Goal: Information Seeking & Learning: Learn about a topic

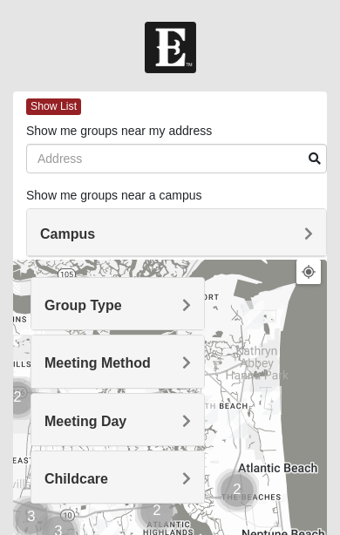
click at [122, 302] on span "Group Type" at bounding box center [83, 305] width 78 height 15
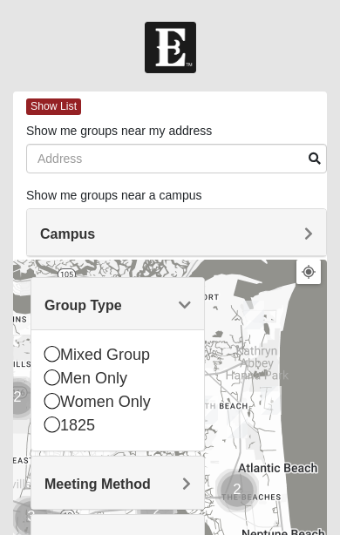
click at [119, 374] on div "Men Only" at bounding box center [117, 379] width 146 height 24
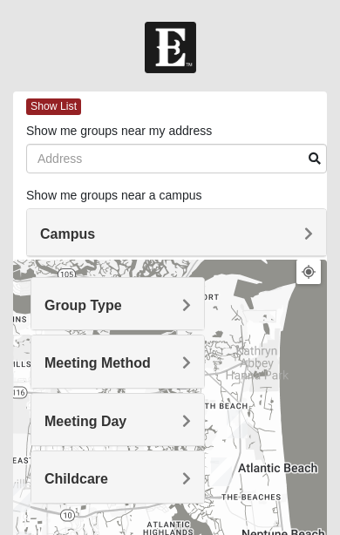
click at [151, 365] on span "Meeting Method" at bounding box center [97, 363] width 106 height 15
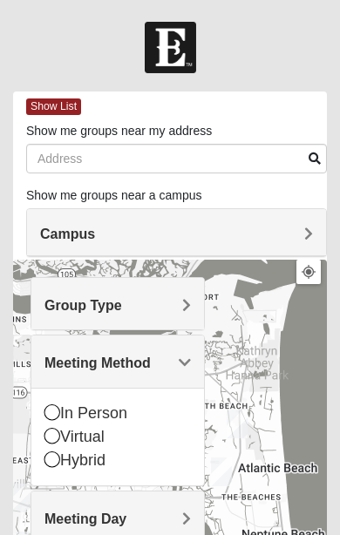
click at [56, 410] on icon at bounding box center [52, 412] width 16 height 16
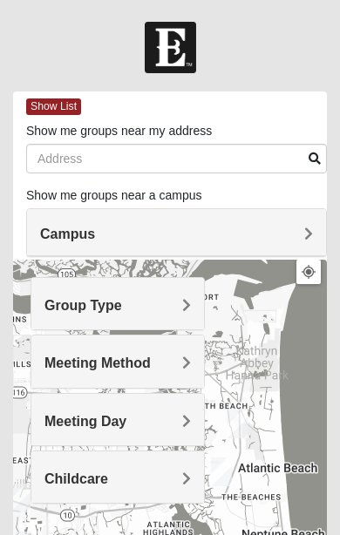
click at [193, 417] on div "Meeting Day" at bounding box center [117, 419] width 173 height 51
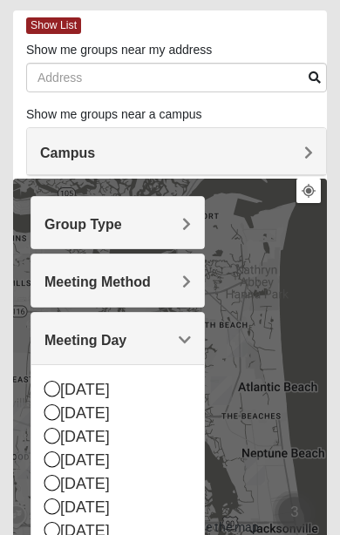
scroll to position [85, 0]
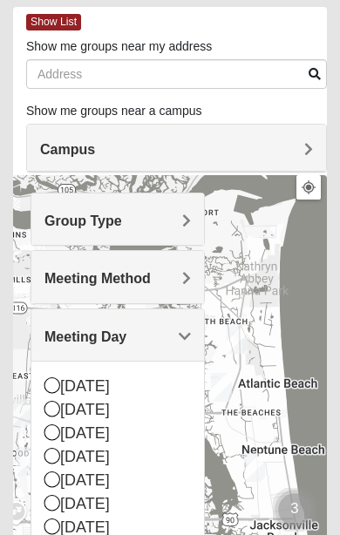
click at [61, 433] on div "[DATE]" at bounding box center [117, 434] width 146 height 24
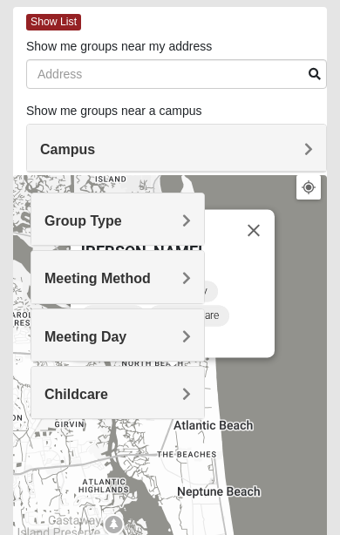
click at [257, 245] on button "Close" at bounding box center [254, 231] width 42 height 42
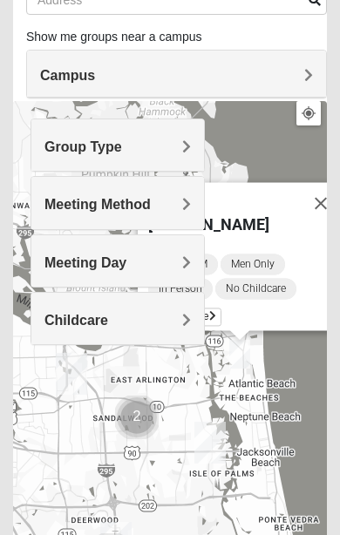
scroll to position [164, 0]
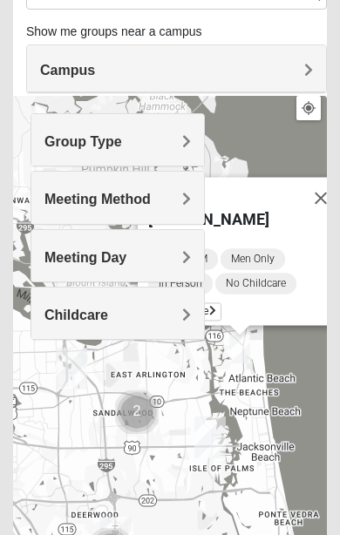
click at [213, 530] on div "Mens [PERSON_NAME] 32233 [DATE] AM Men Only In Person No Childcare Learn More" at bounding box center [170, 444] width 314 height 697
click at [201, 534] on div "Mens [PERSON_NAME] 32233 [DATE] AM Men Only In Person No Childcare Learn More" at bounding box center [170, 444] width 314 height 697
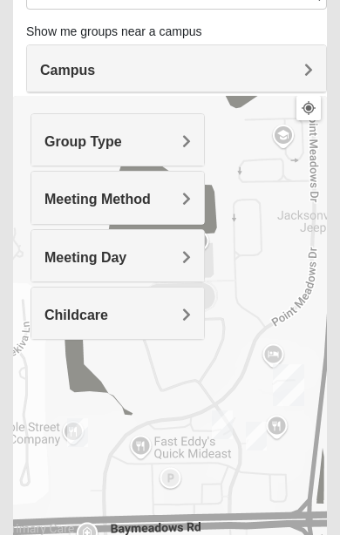
click at [282, 269] on div "Mens [PERSON_NAME] 32233 [DATE] AM Men Only In Person No Childcare Learn More" at bounding box center [170, 444] width 314 height 697
click at [286, 210] on div "Mens [PERSON_NAME] 32233 [DATE] AM Men Only In Person No Childcare Learn More" at bounding box center [170, 444] width 314 height 697
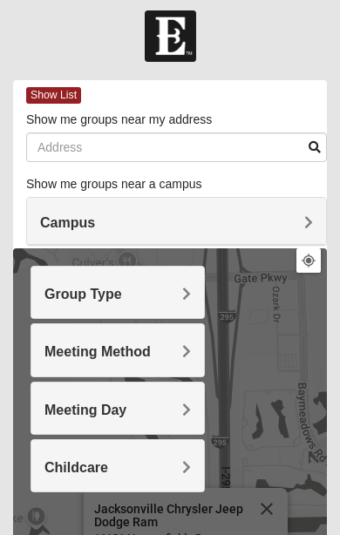
scroll to position [0, 0]
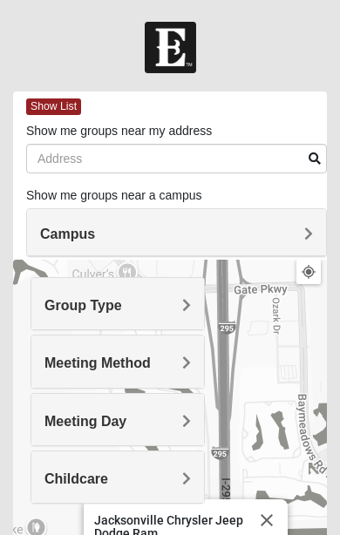
click at [280, 509] on button "Close" at bounding box center [267, 520] width 42 height 42
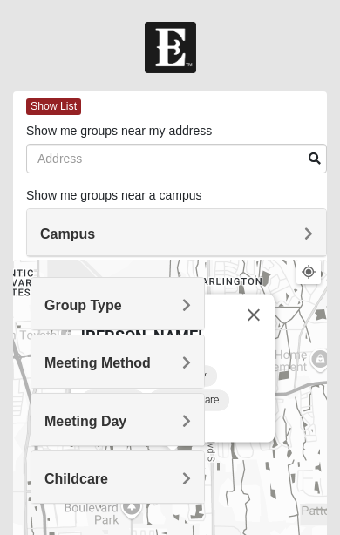
click at [265, 336] on button "Close" at bounding box center [254, 316] width 42 height 42
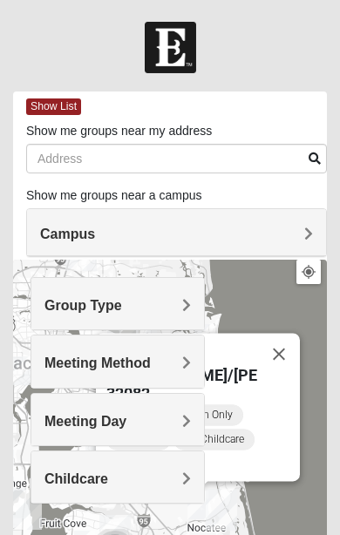
click at [296, 364] on button "Close" at bounding box center [279, 355] width 42 height 42
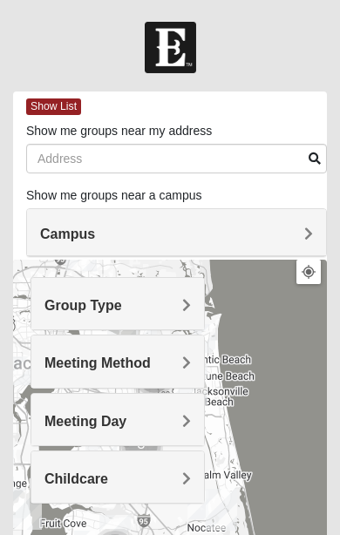
click at [95, 240] on span "Campus" at bounding box center [67, 234] width 55 height 15
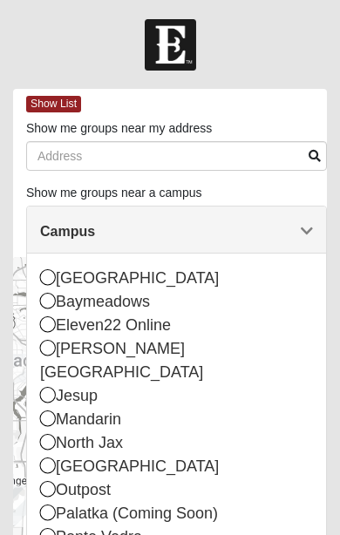
scroll to position [3, 0]
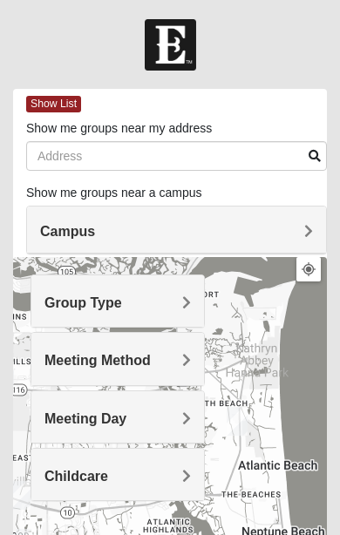
click at [196, 301] on div "Group Type" at bounding box center [117, 300] width 173 height 51
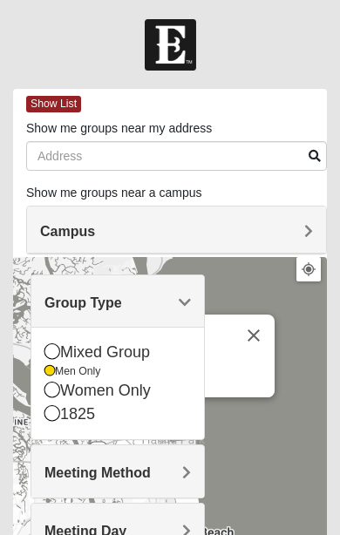
click at [195, 477] on div "Meeting Method" at bounding box center [117, 470] width 173 height 51
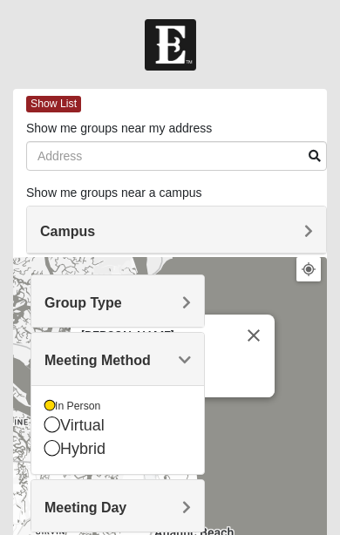
click at [194, 501] on div "Meeting Day" at bounding box center [117, 505] width 173 height 51
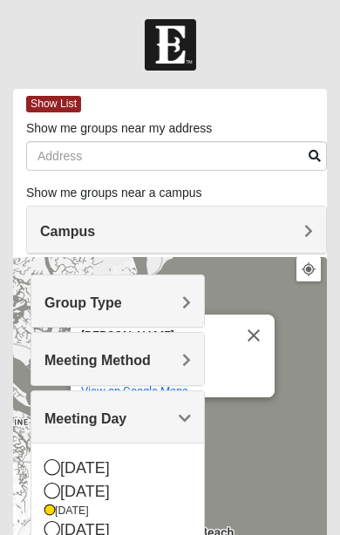
click at [268, 336] on button "Close" at bounding box center [254, 336] width 42 height 42
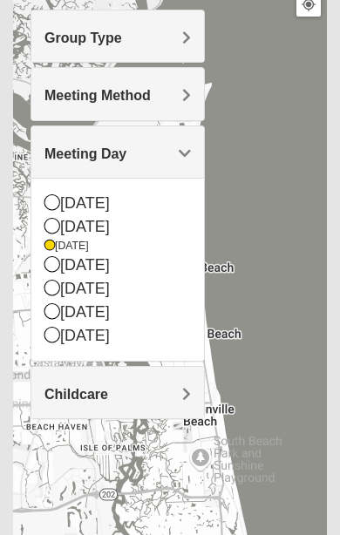
click at [191, 398] on div "Childcare" at bounding box center [117, 392] width 173 height 51
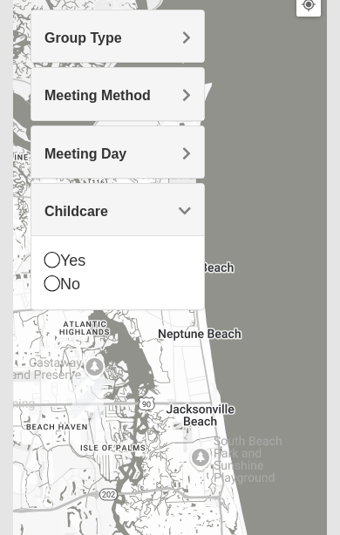
scroll to position [268, 0]
click at [103, 285] on div "No" at bounding box center [117, 285] width 146 height 24
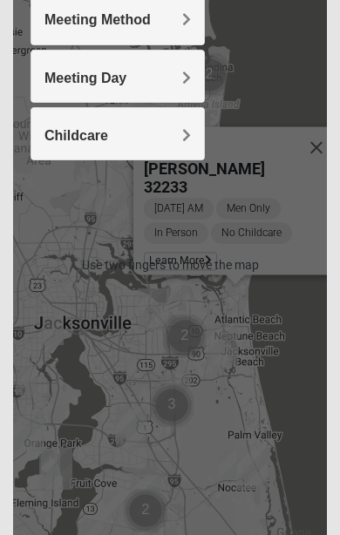
scroll to position [347, 0]
